Goal: Transaction & Acquisition: Book appointment/travel/reservation

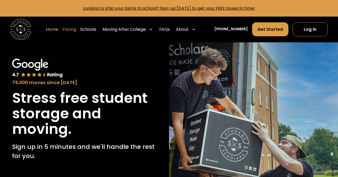
click at [76, 27] on link "Pricing" at bounding box center [69, 29] width 14 height 14
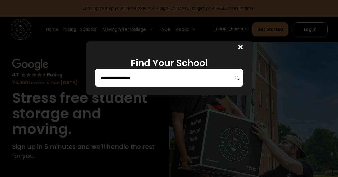
click at [171, 74] on input "search" at bounding box center [169, 78] width 138 height 9
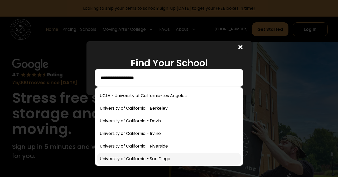
type input "**********"
click at [209, 157] on link at bounding box center [168, 159] width 143 height 12
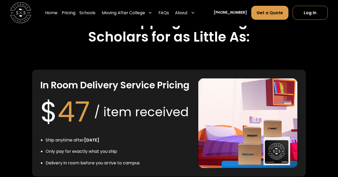
scroll to position [868, 0]
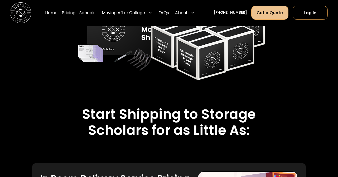
click at [265, 13] on link "Get a Quote" at bounding box center [269, 13] width 37 height 14
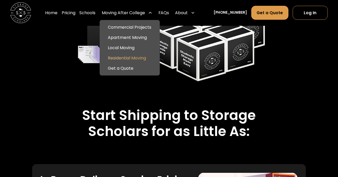
click at [156, 57] on link "Residential Moving" at bounding box center [130, 58] width 56 height 10
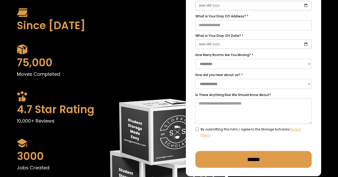
scroll to position [233, 0]
